Goal: Transaction & Acquisition: Purchase product/service

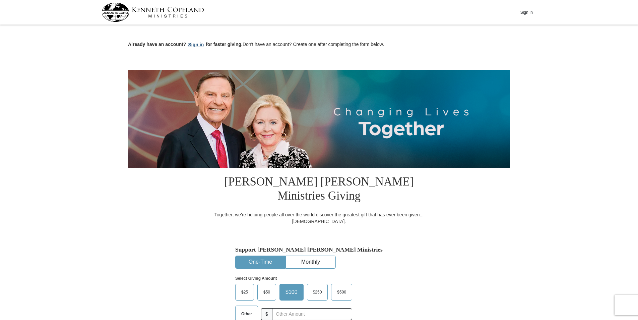
click at [202, 46] on button "Sign in" at bounding box center [196, 45] width 20 height 8
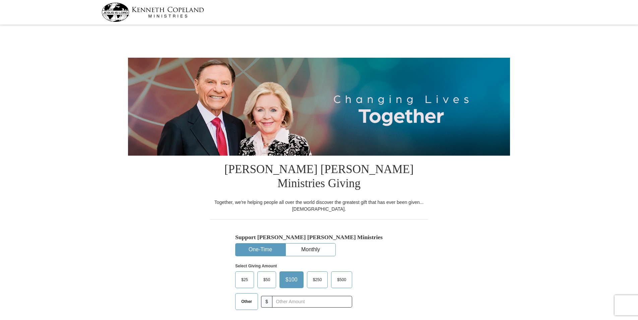
select select "IN"
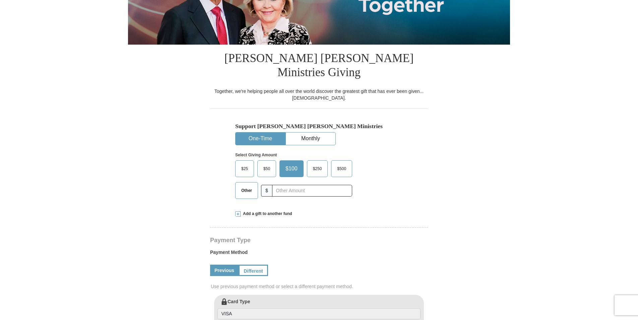
scroll to position [119, 0]
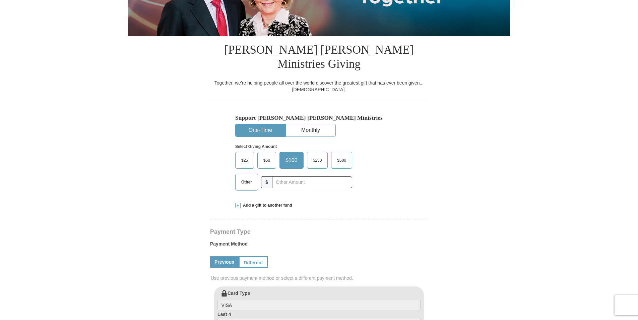
click at [246, 177] on span "Other" at bounding box center [246, 182] width 17 height 10
click at [0, 0] on input "Other" at bounding box center [0, 0] width 0 height 0
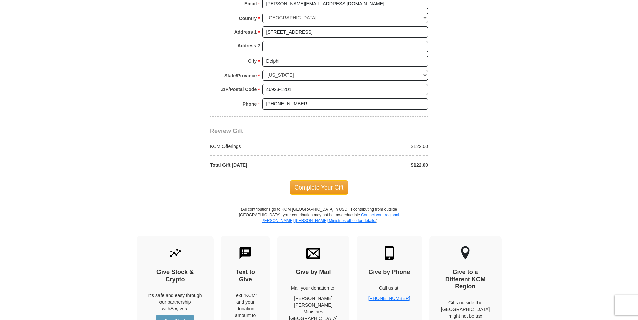
scroll to position [544, 0]
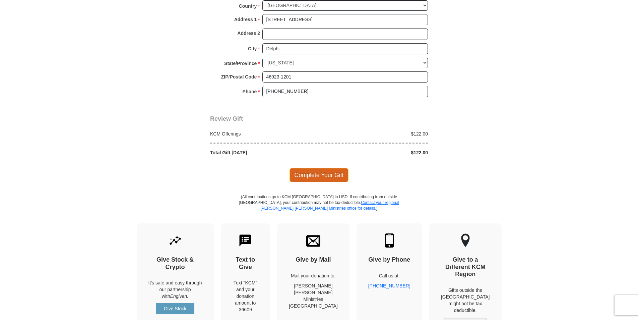
type input "122.00"
click at [330, 168] on span "Complete Your Gift" at bounding box center [319, 175] width 59 height 14
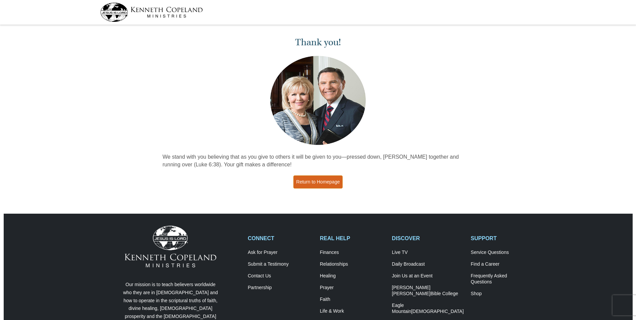
click at [315, 182] on link "Return to Homepage" at bounding box center [318, 181] width 50 height 13
